Goal: Task Accomplishment & Management: Complete application form

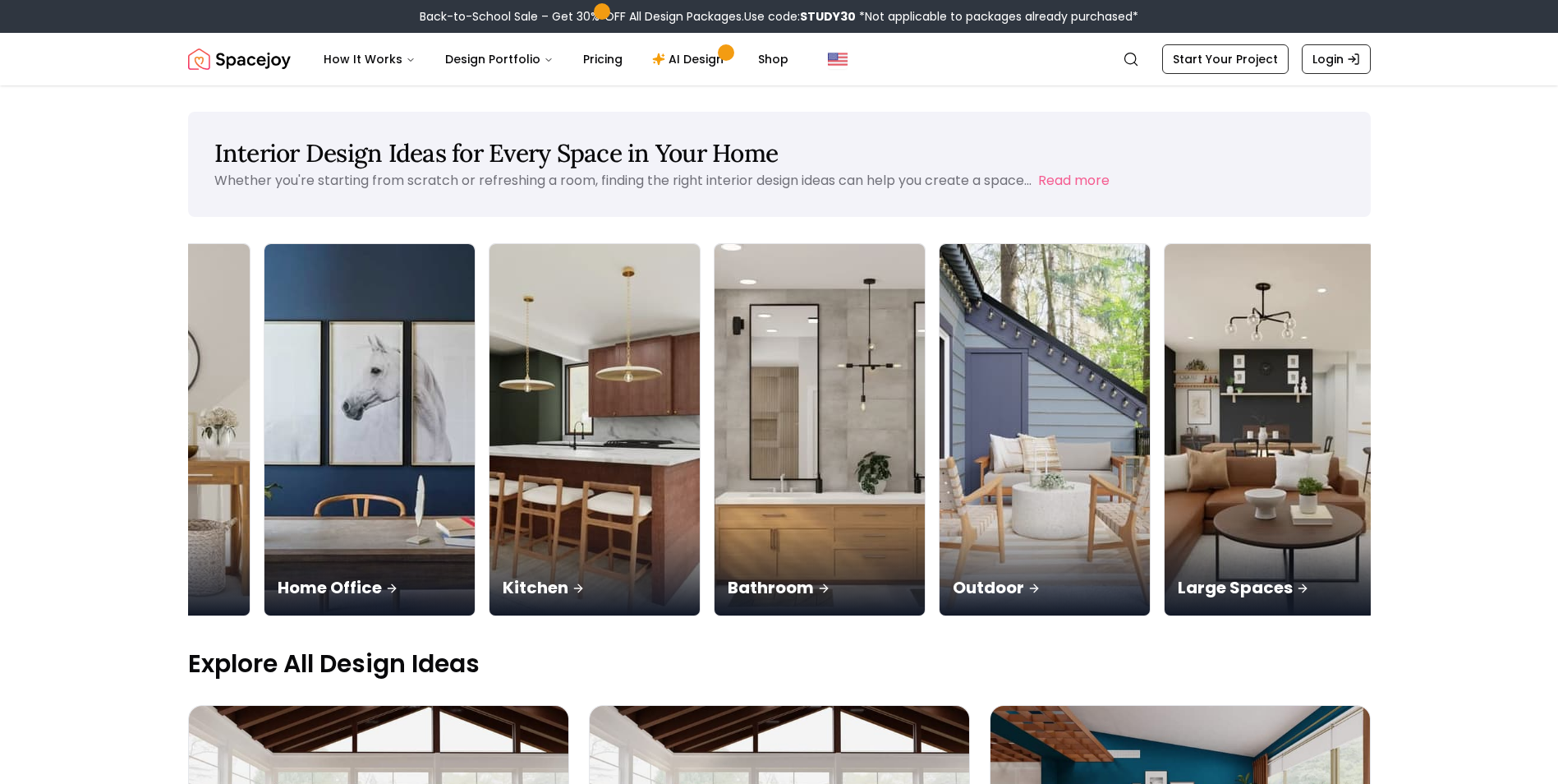
scroll to position [0, 1054]
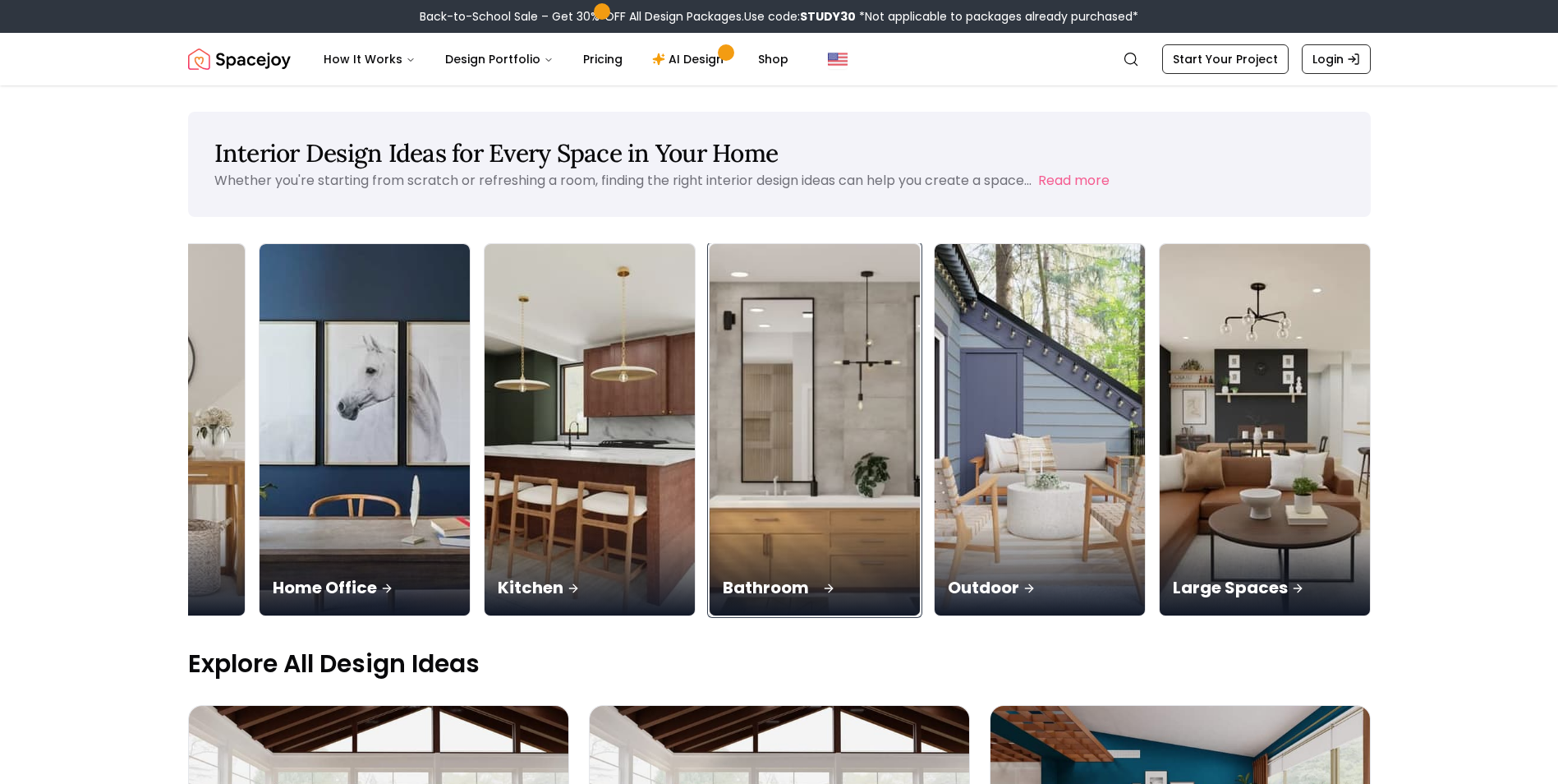
click at [847, 398] on img at bounding box center [814, 430] width 221 height 390
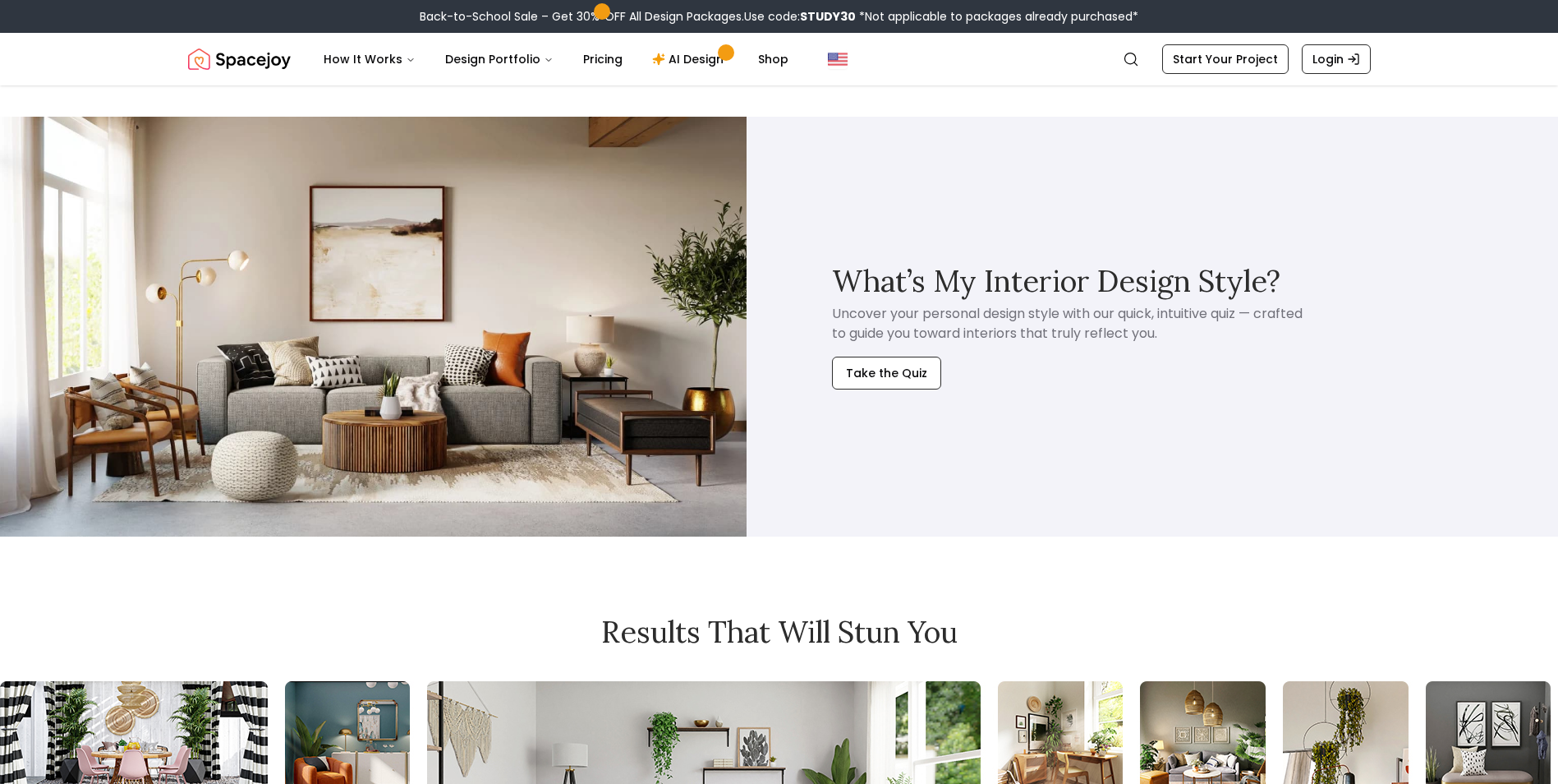
scroll to position [993, 0]
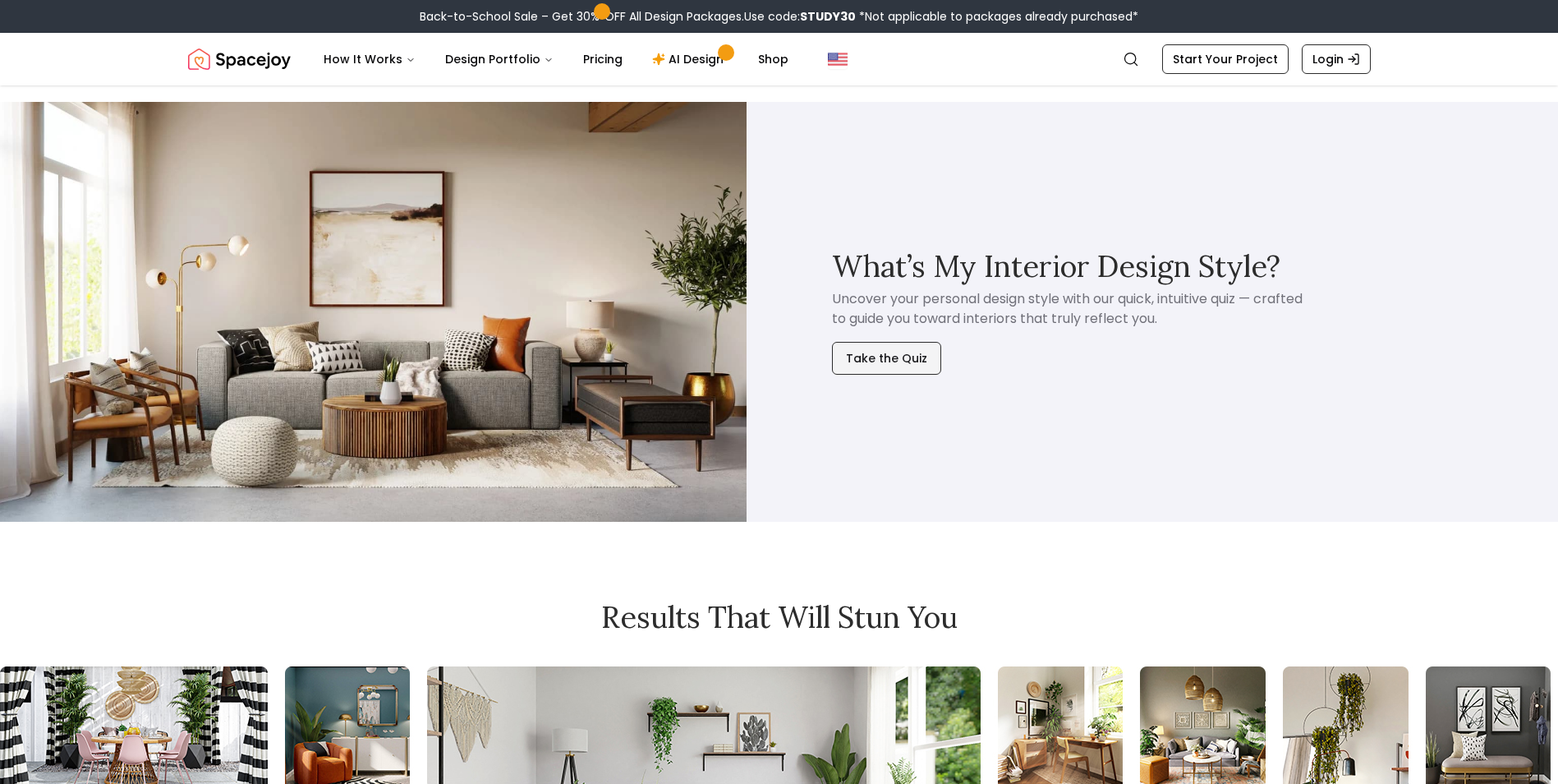
click at [880, 366] on button "Take the Quiz" at bounding box center [887, 358] width 110 height 33
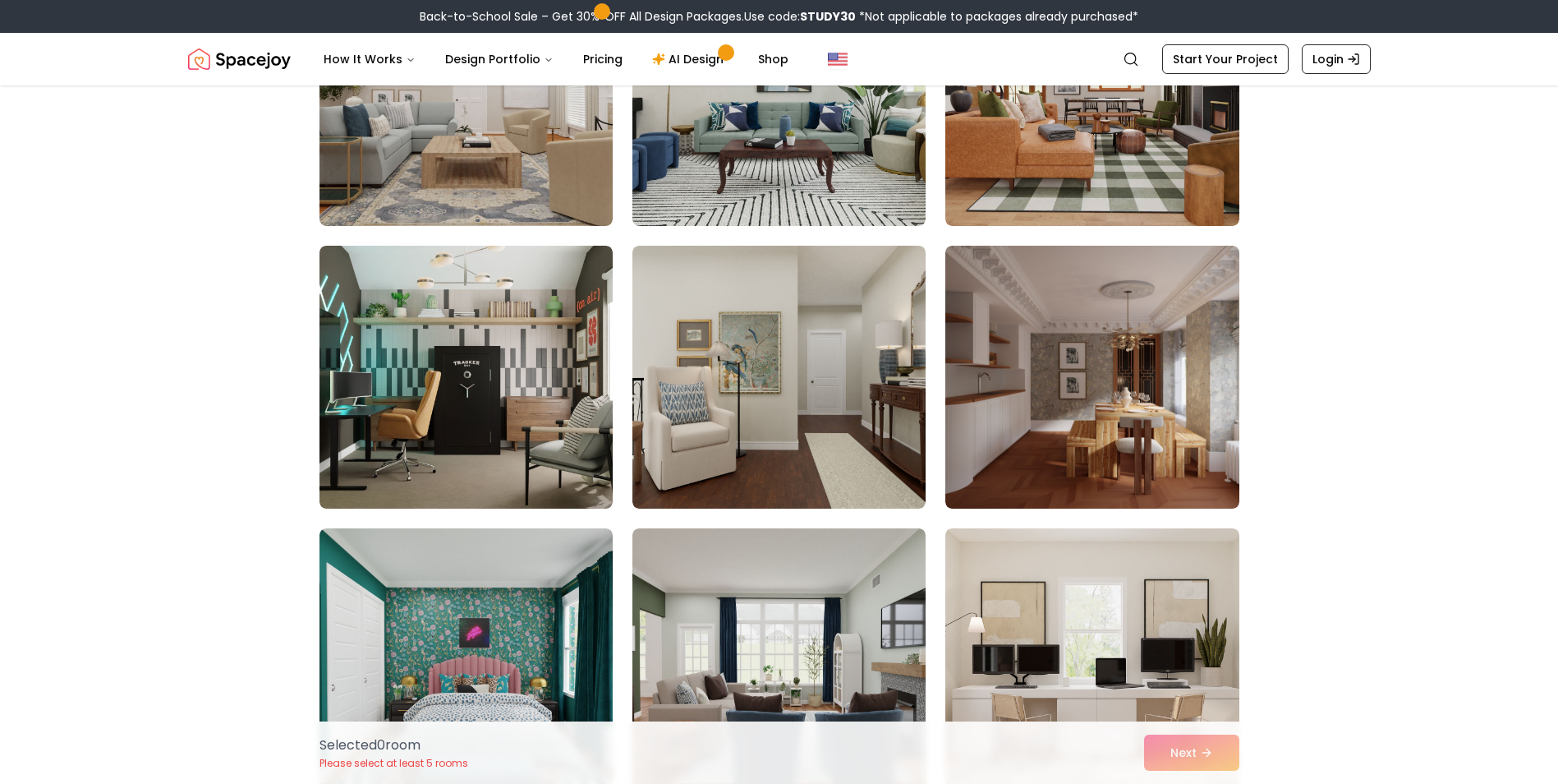
scroll to position [263, 0]
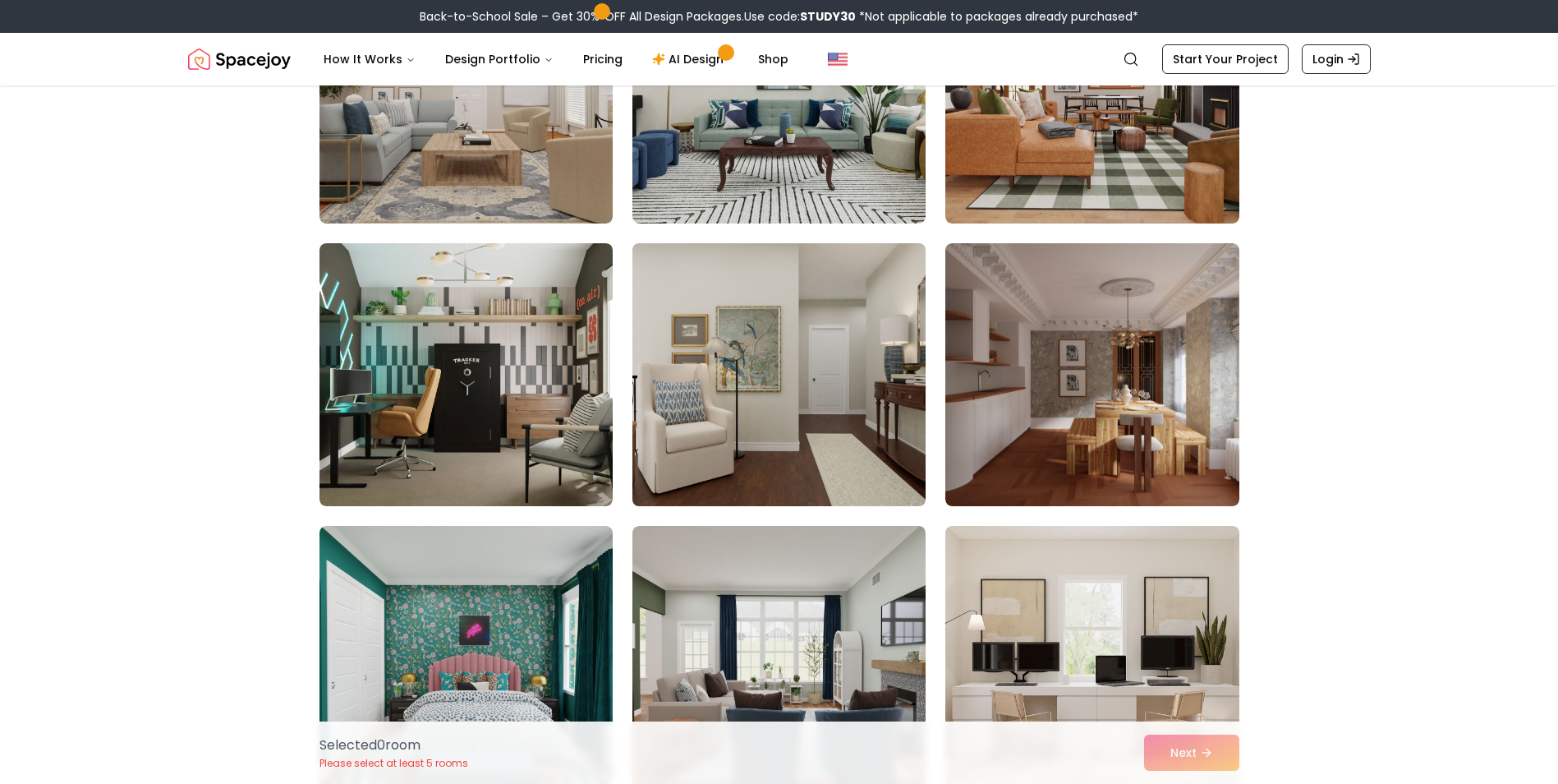
click at [813, 290] on img at bounding box center [779, 374] width 308 height 276
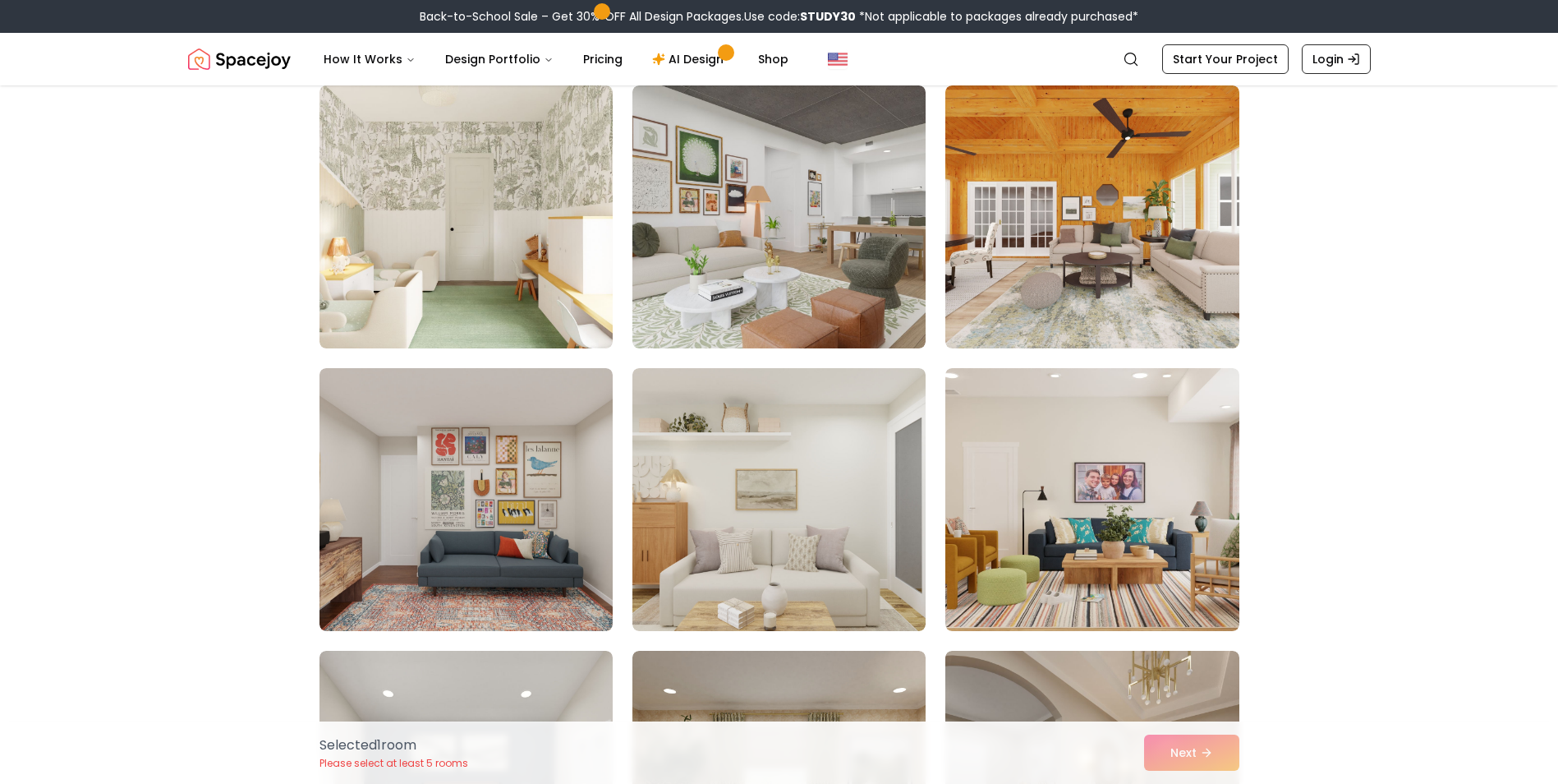
scroll to position [7496, 0]
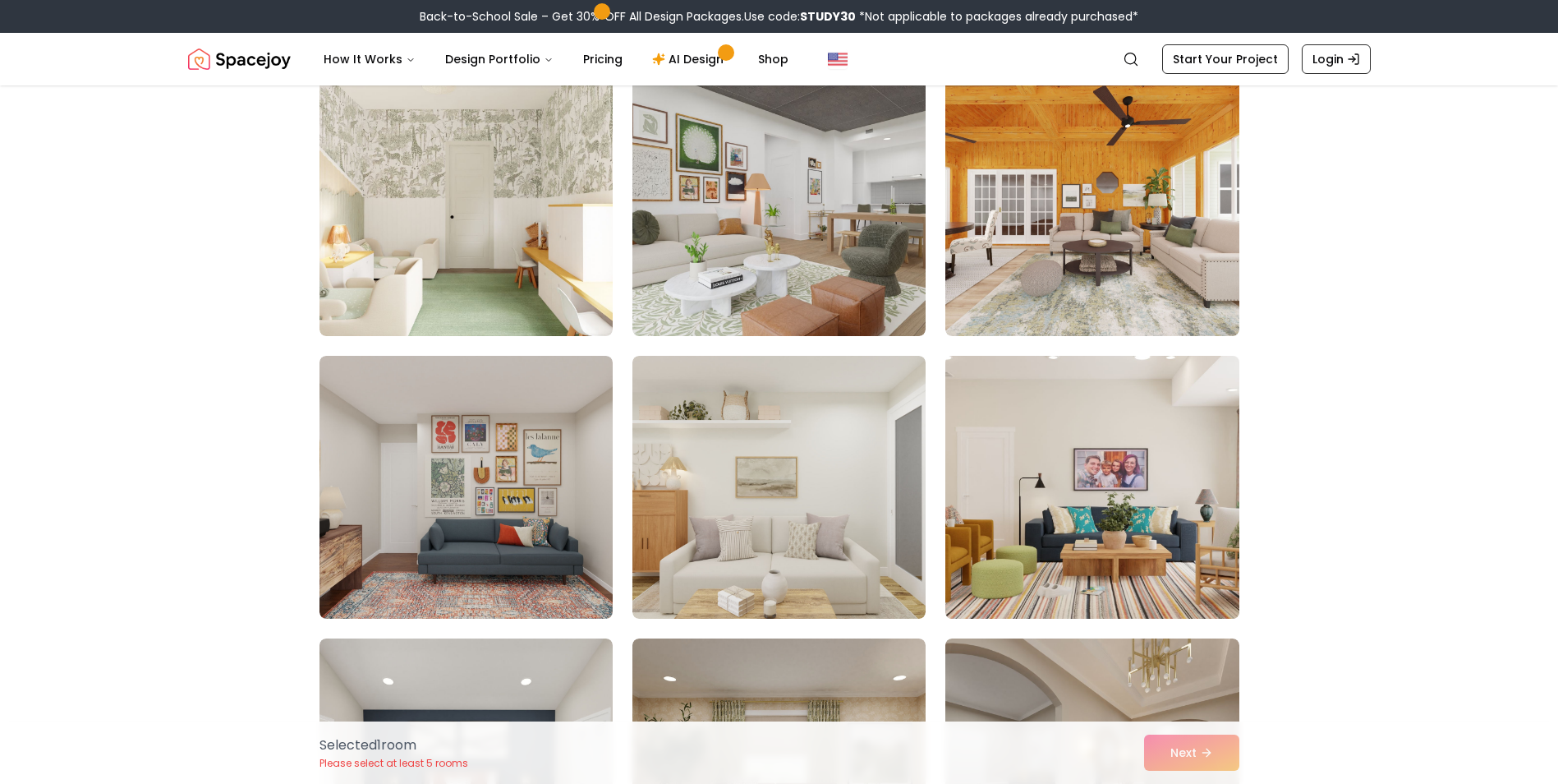
click at [1154, 437] on img at bounding box center [1092, 487] width 308 height 276
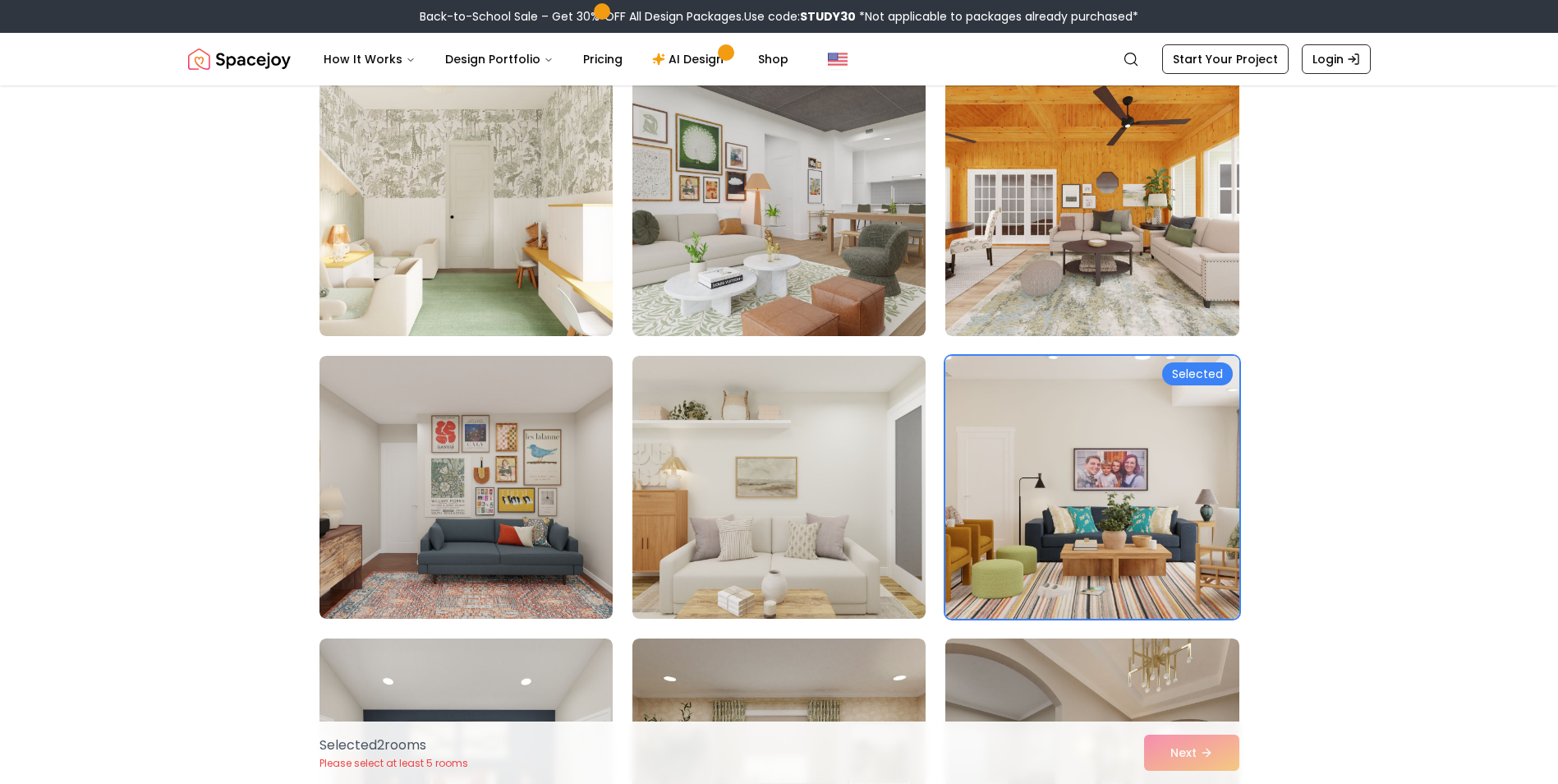
click at [1154, 437] on img at bounding box center [1092, 487] width 308 height 276
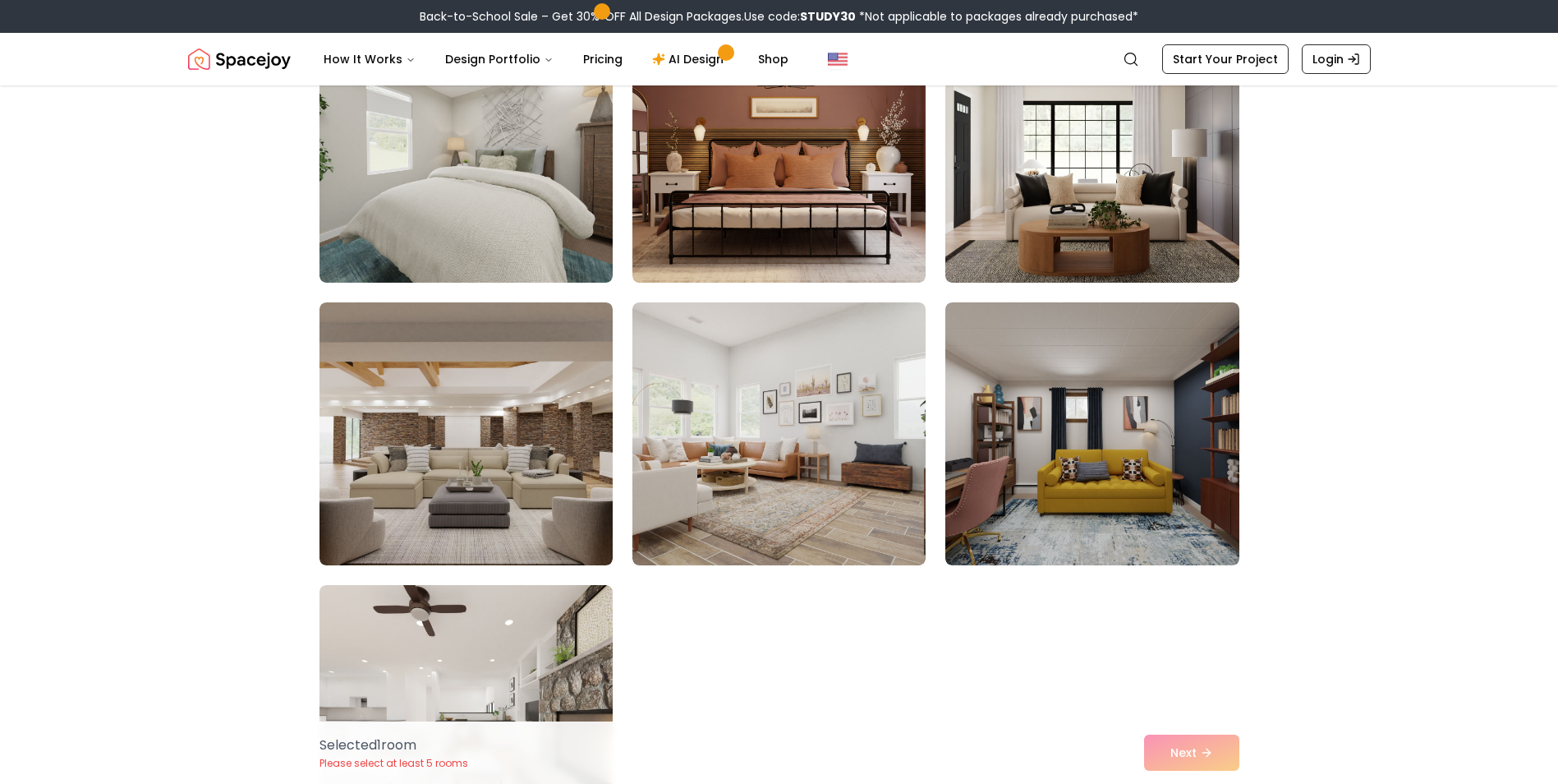
scroll to position [8999, 0]
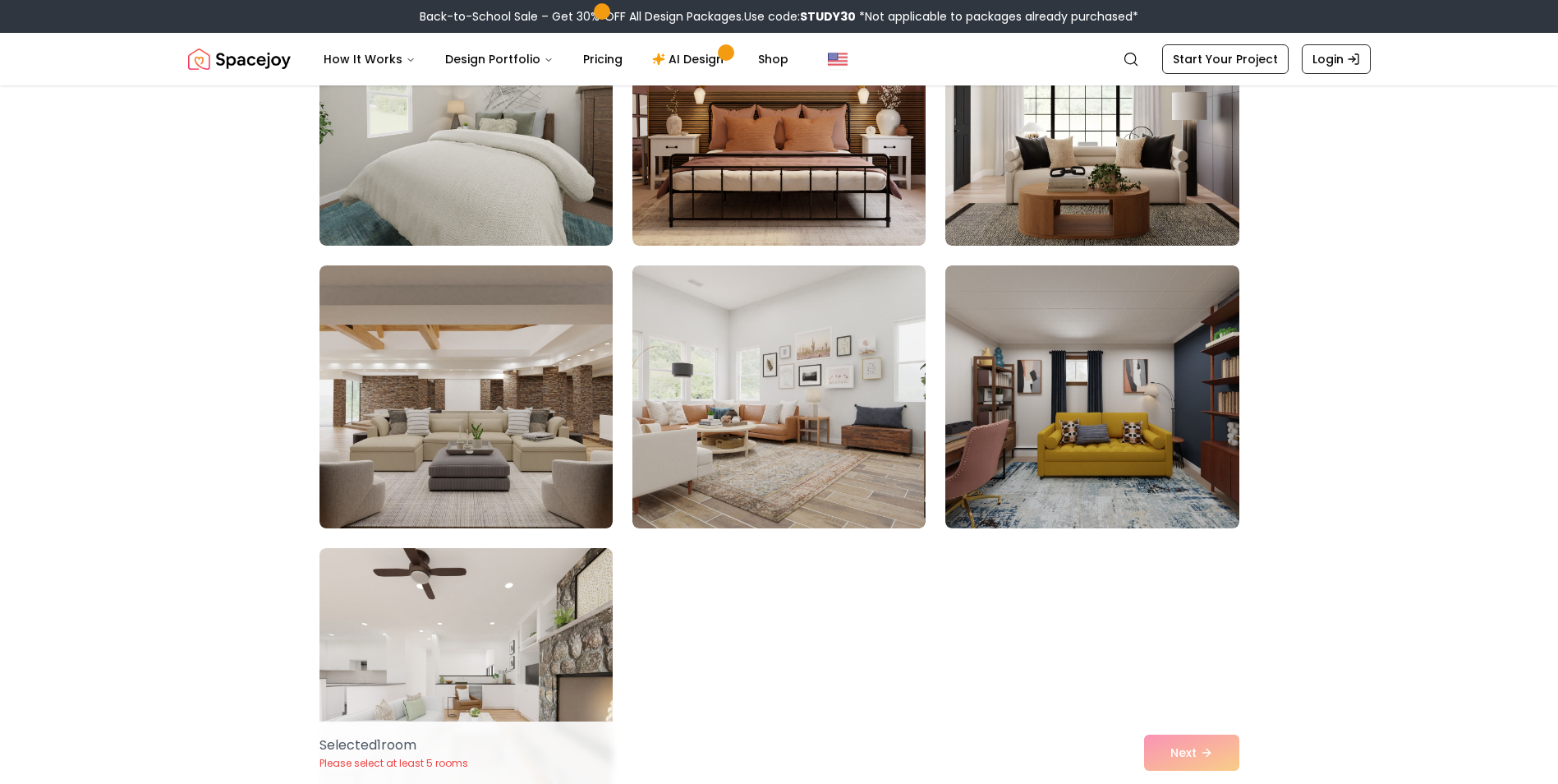
click at [1182, 752] on div "Selected 1 room Please select at least 5 rooms Next" at bounding box center [779, 752] width 947 height 62
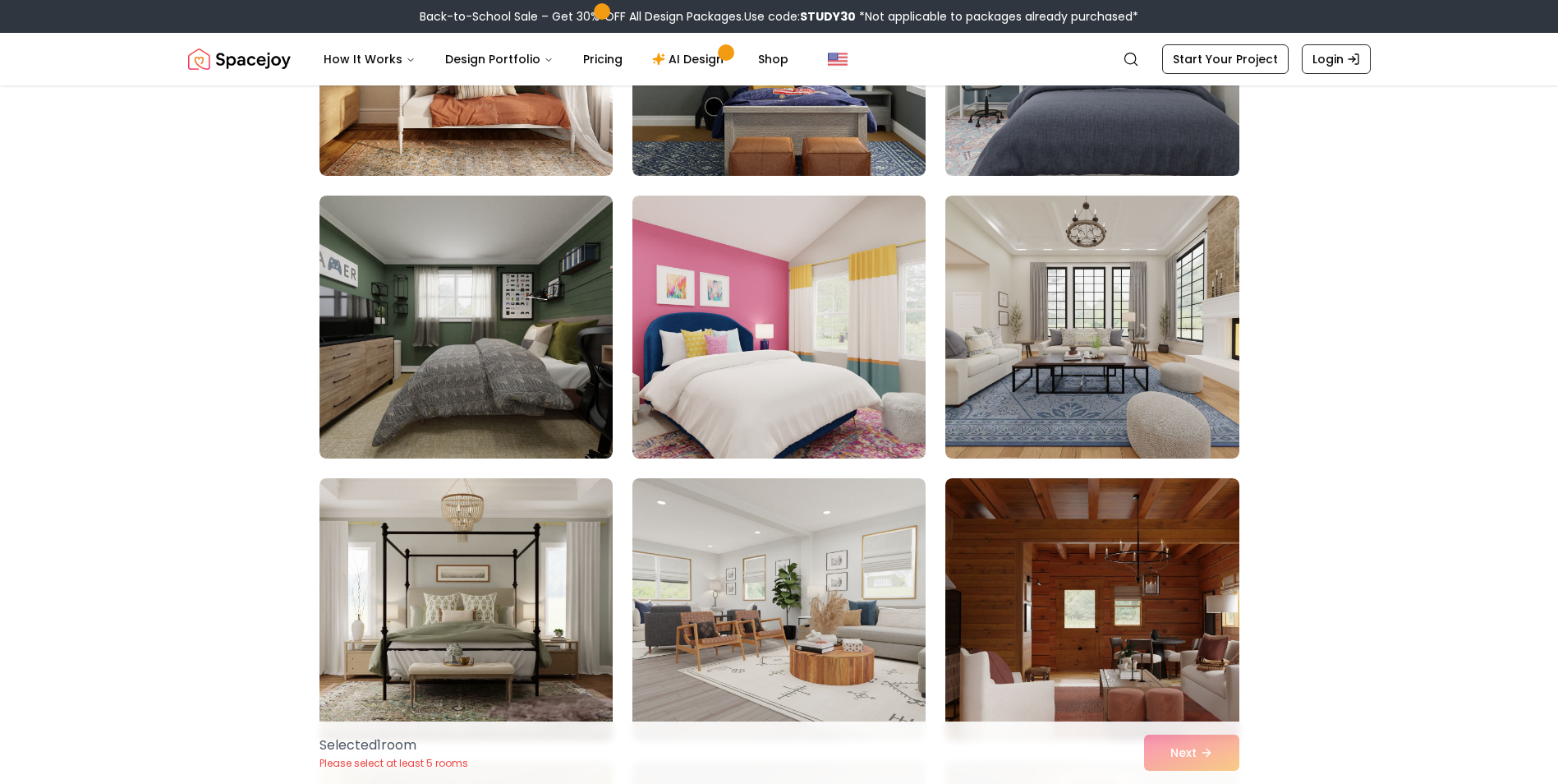
scroll to position [128, 0]
